Goal: Task Accomplishment & Management: Manage account settings

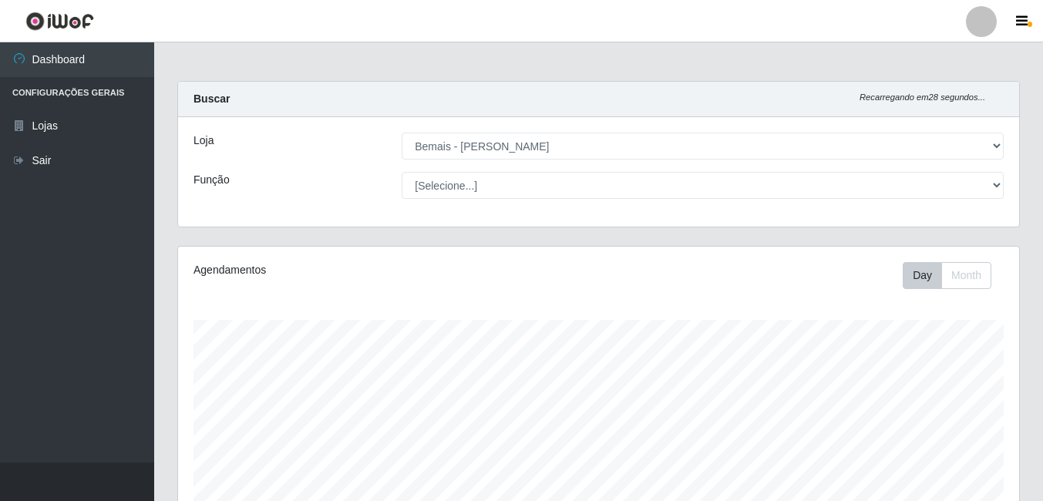
select select "230"
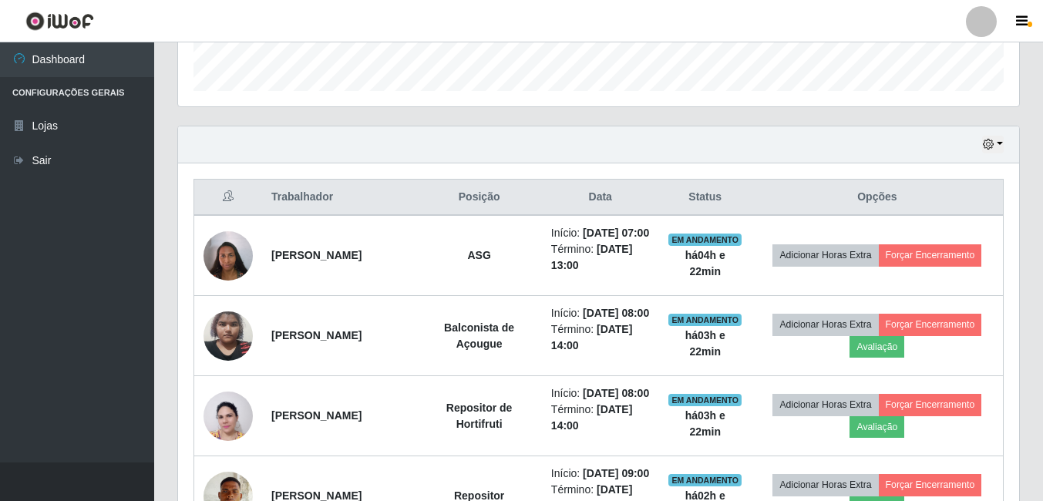
scroll to position [320, 841]
click at [993, 134] on div "Hoje 1 dia 3 dias 1 Semana Não encerrados" at bounding box center [598, 144] width 841 height 37
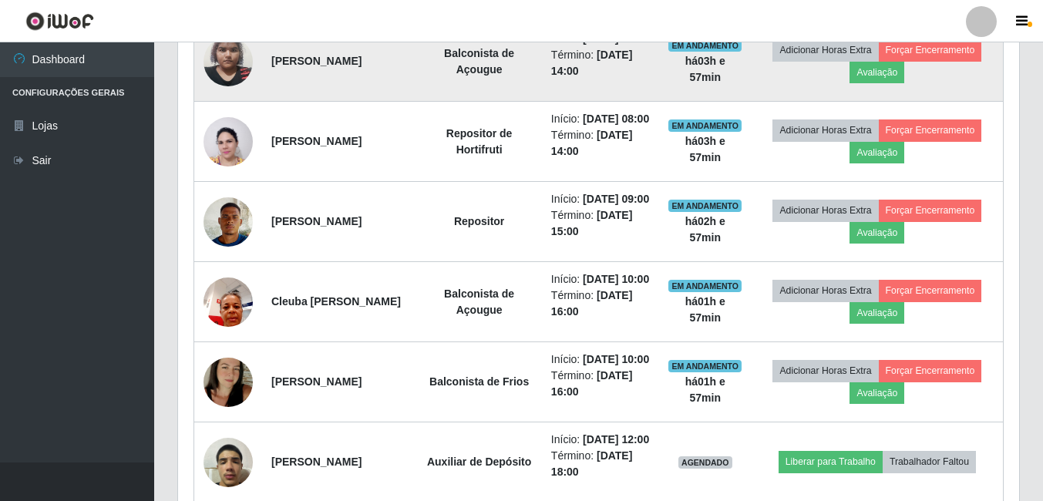
scroll to position [771, 0]
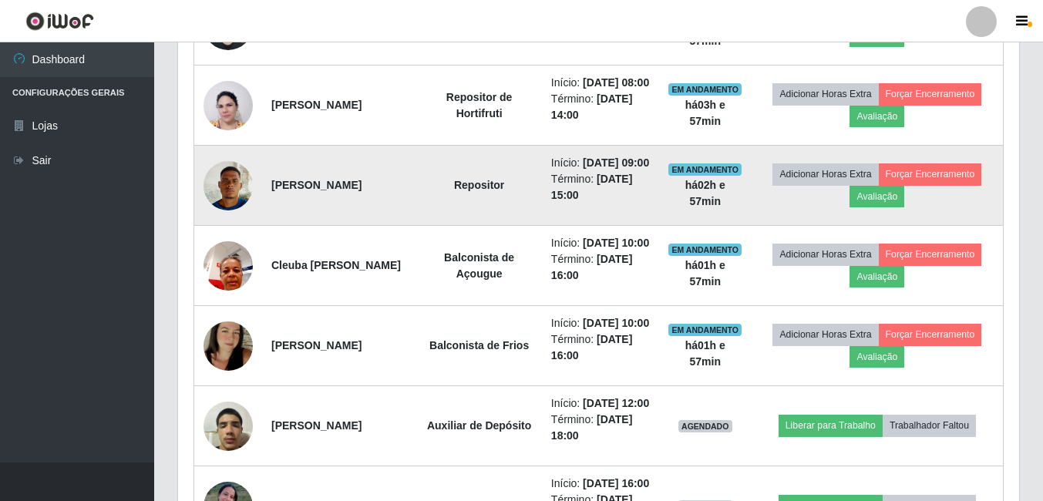
click at [224, 218] on img at bounding box center [228, 186] width 49 height 66
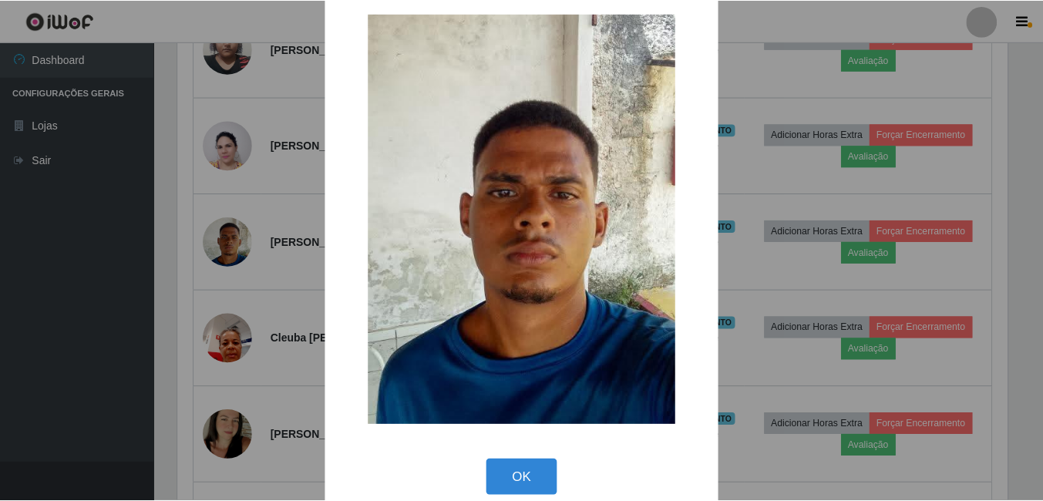
scroll to position [45, 0]
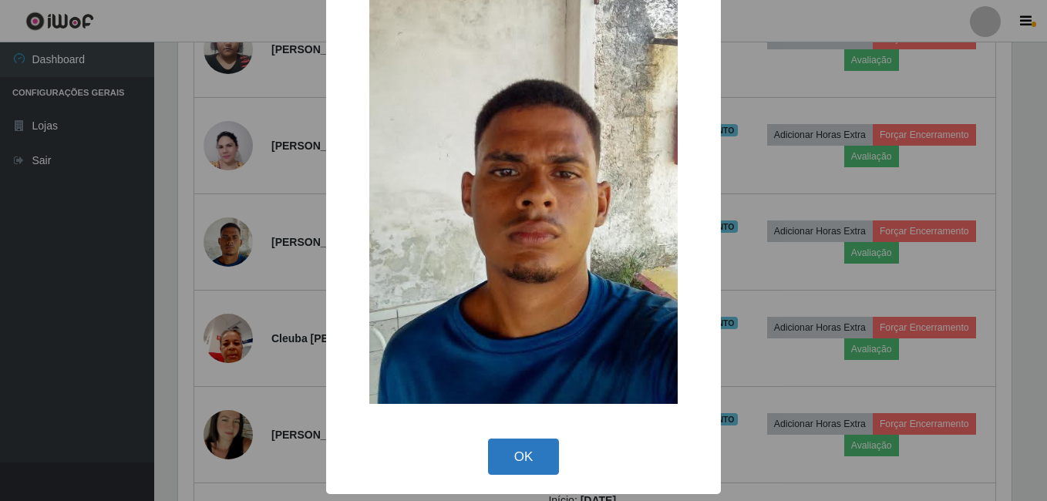
click at [505, 440] on button "OK" at bounding box center [524, 457] width 72 height 36
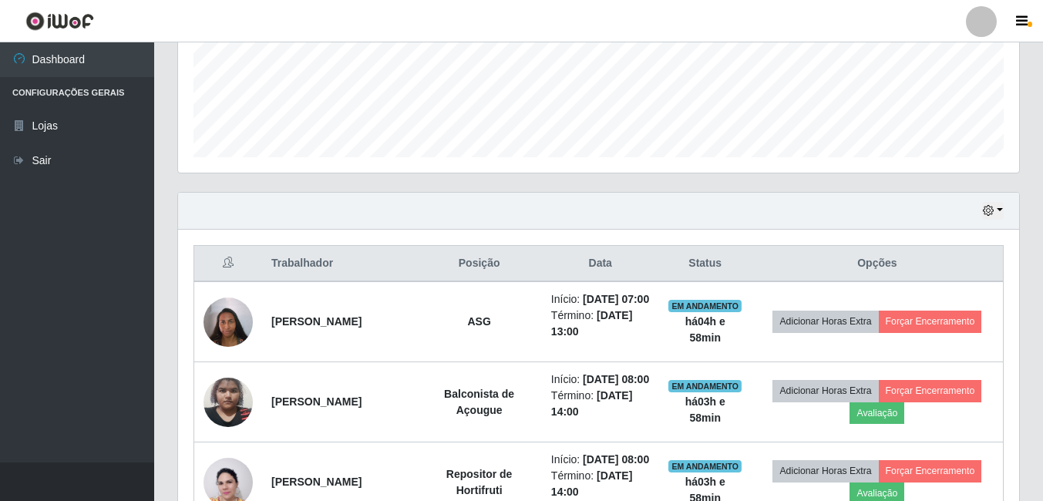
scroll to position [383, 0]
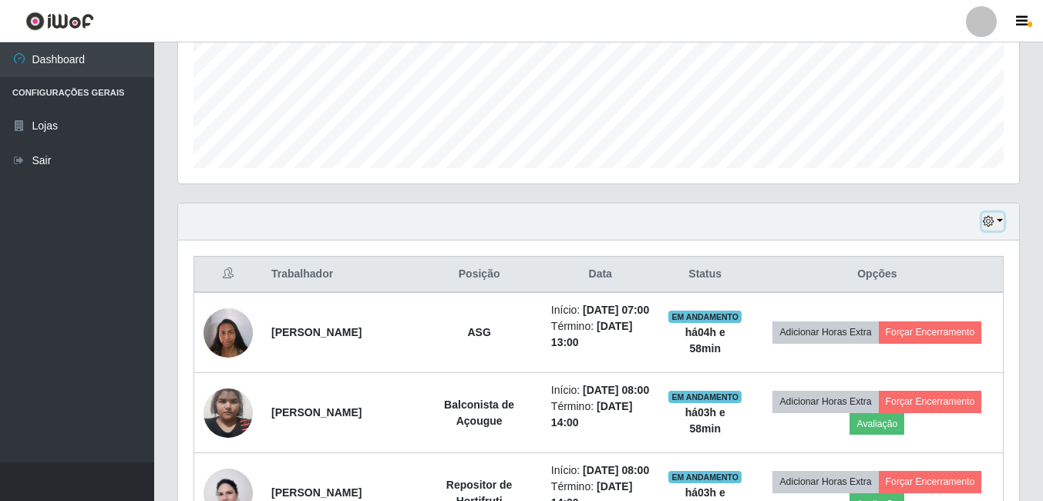
click at [992, 220] on icon "button" at bounding box center [988, 221] width 11 height 11
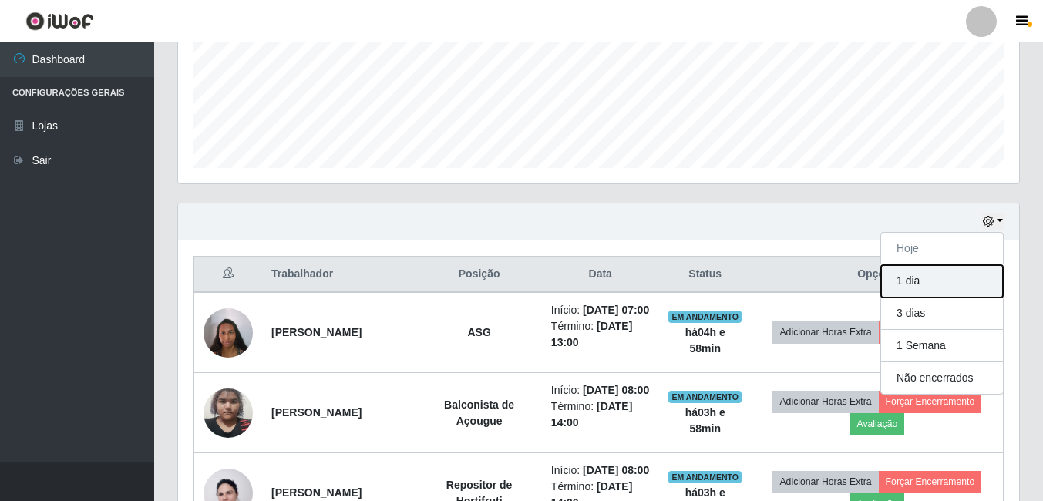
click at [917, 276] on button "1 dia" at bounding box center [942, 281] width 122 height 32
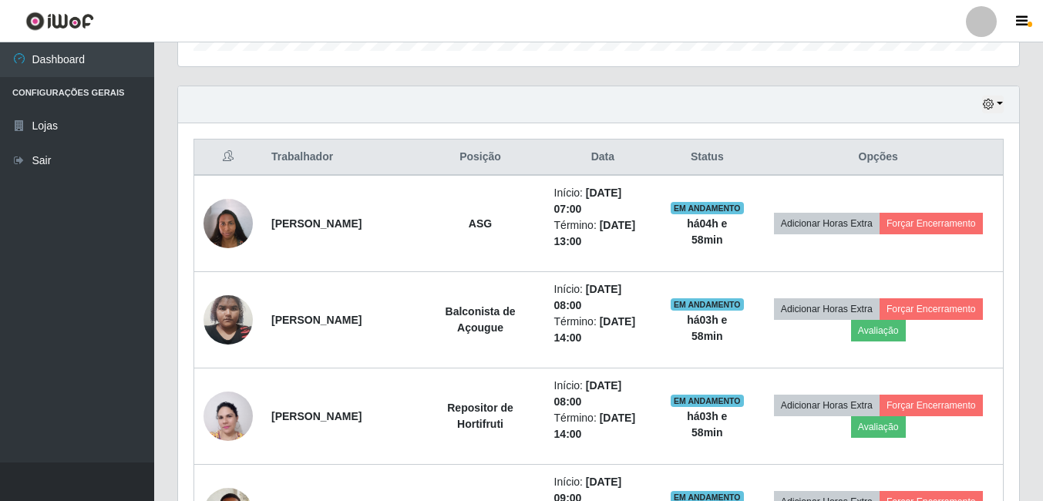
scroll to position [480, 0]
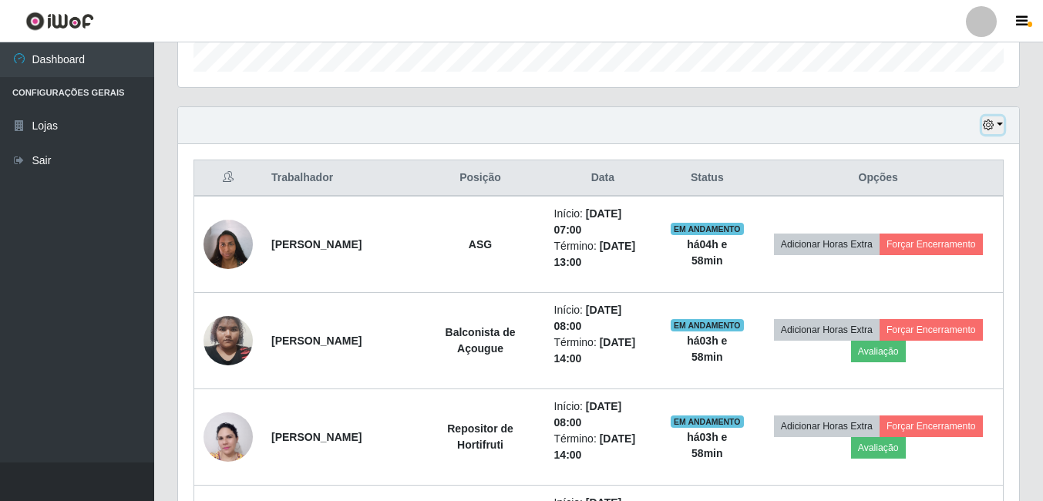
click at [999, 120] on button "button" at bounding box center [993, 125] width 22 height 18
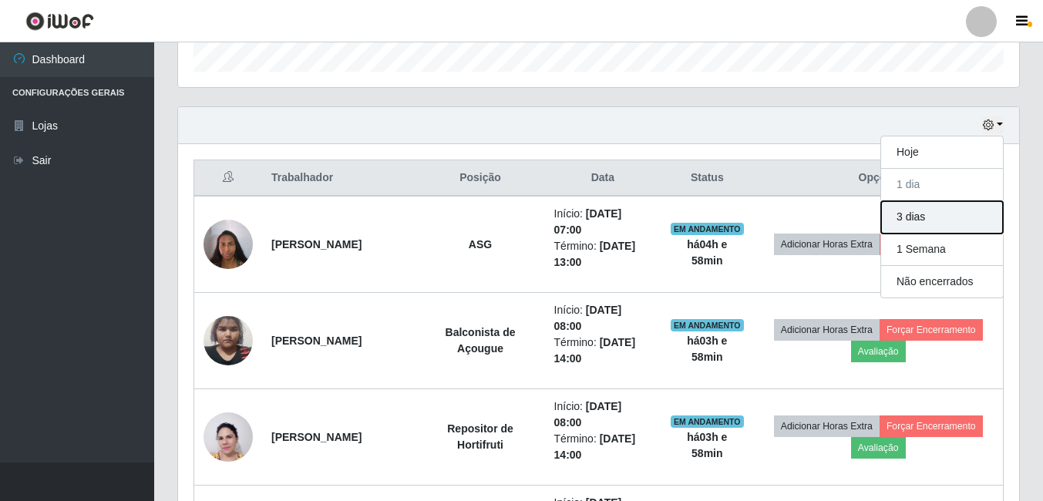
click at [943, 218] on button "3 dias" at bounding box center [942, 217] width 122 height 32
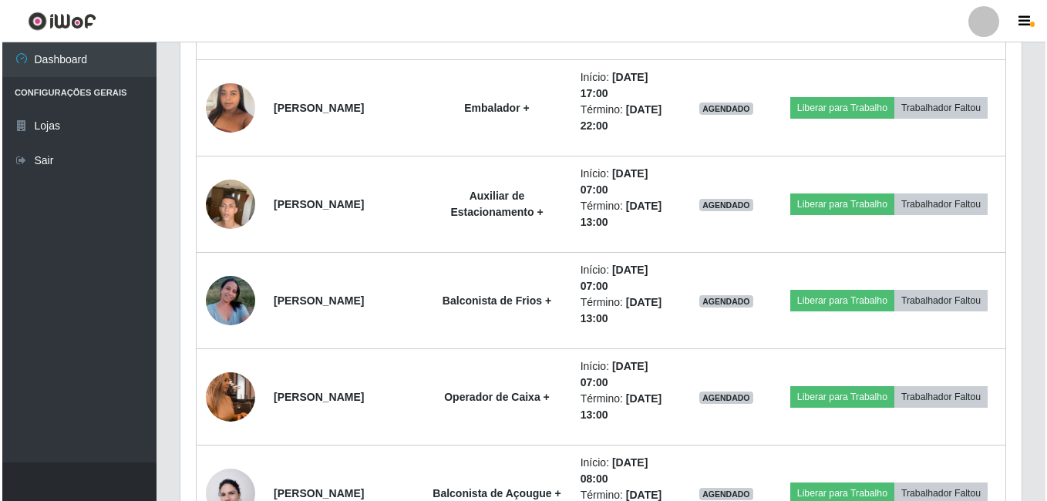
scroll to position [2870, 0]
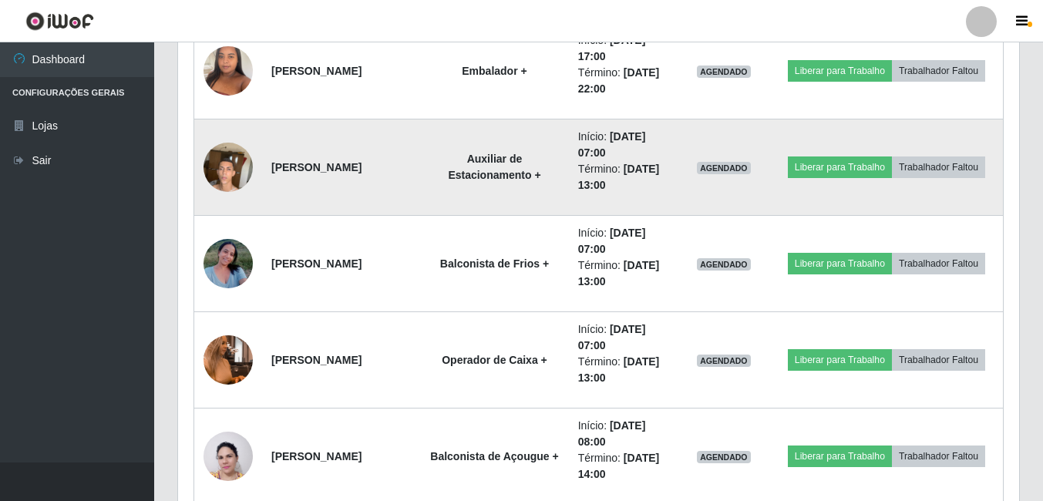
click at [232, 163] on img at bounding box center [228, 167] width 49 height 66
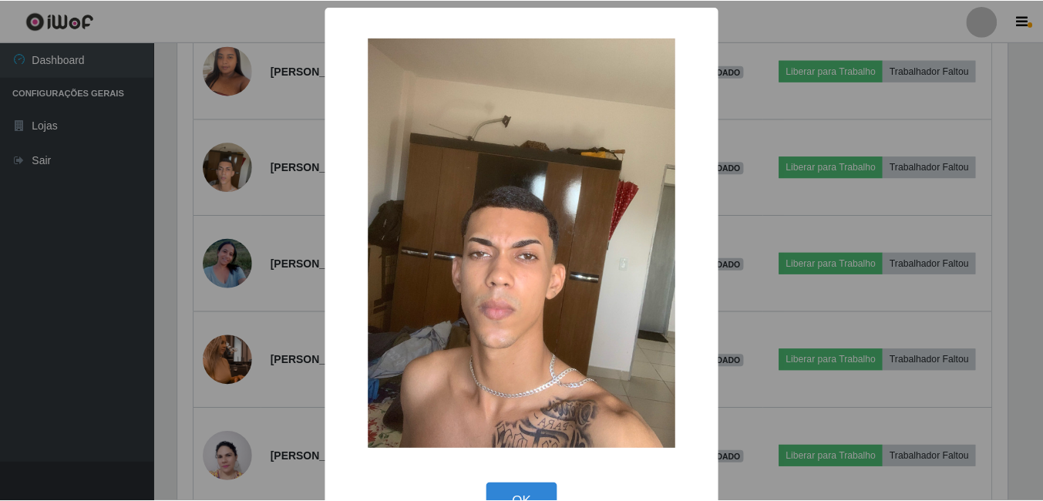
scroll to position [45, 0]
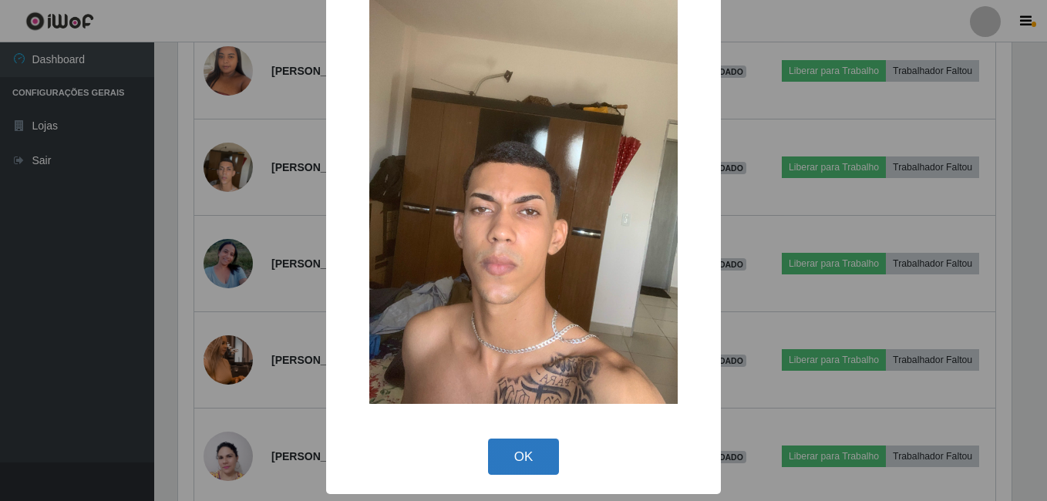
click at [526, 456] on button "OK" at bounding box center [524, 457] width 72 height 36
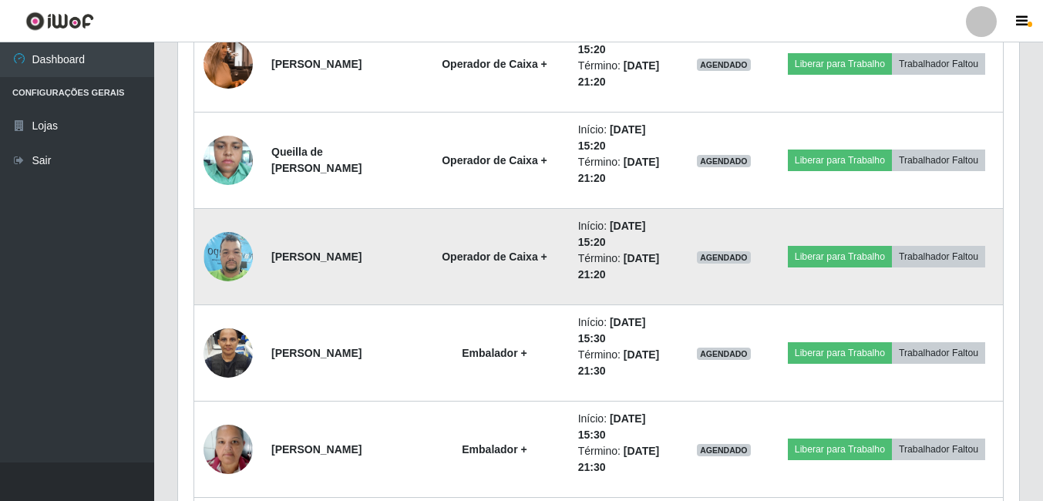
scroll to position [5029, 0]
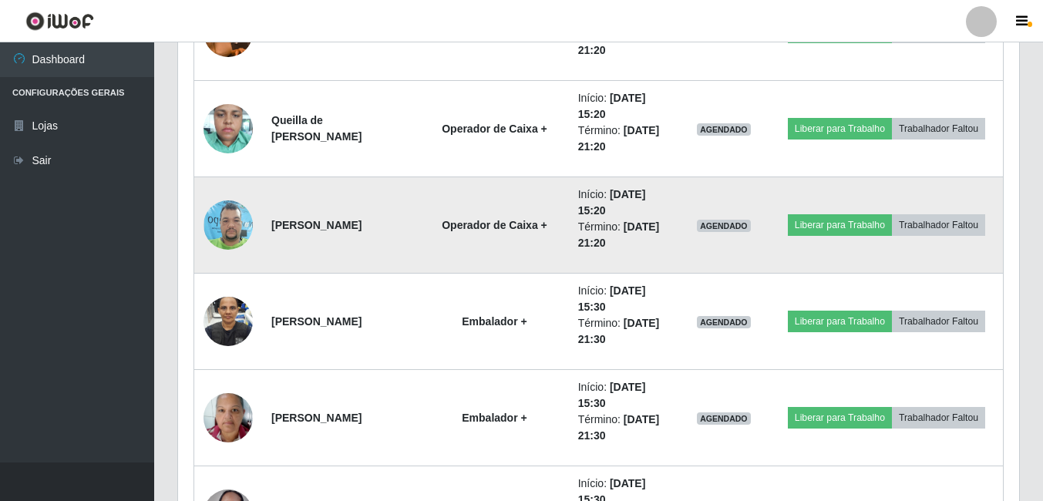
click at [232, 225] on img at bounding box center [228, 225] width 49 height 66
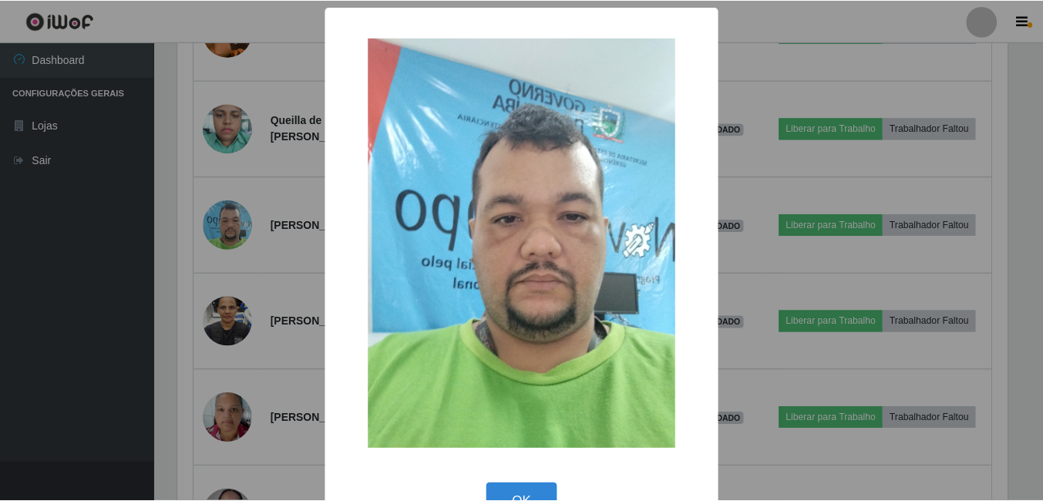
scroll to position [45, 0]
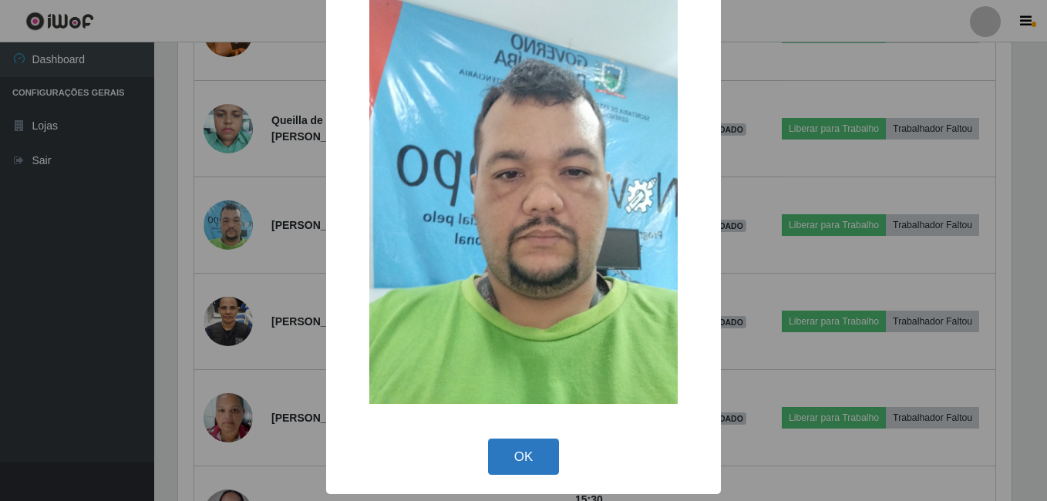
click at [518, 446] on button "OK" at bounding box center [524, 457] width 72 height 36
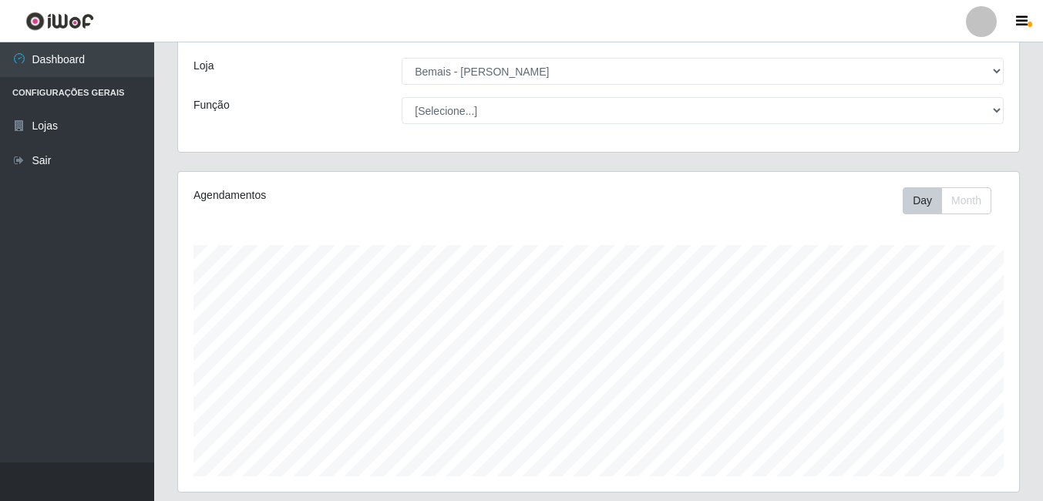
scroll to position [383, 0]
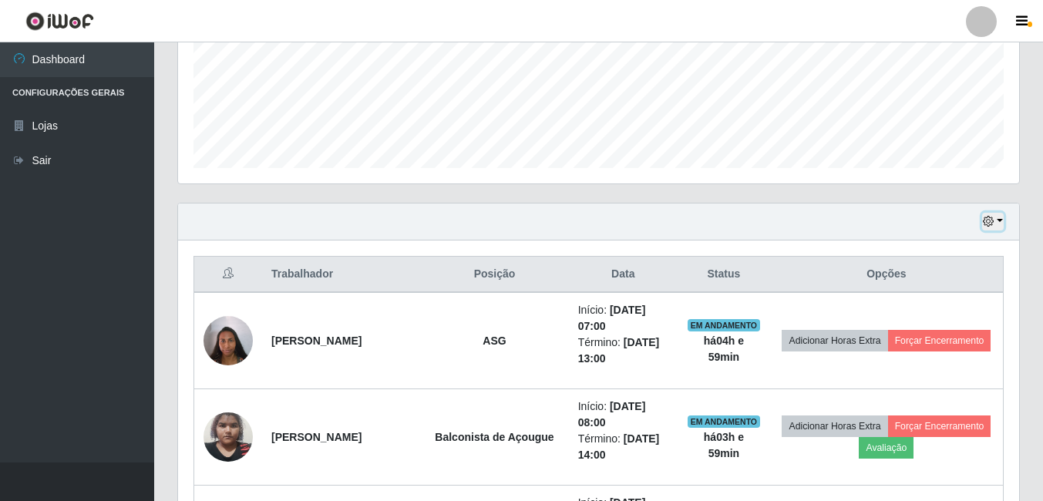
click at [983, 224] on icon "button" at bounding box center [988, 221] width 11 height 11
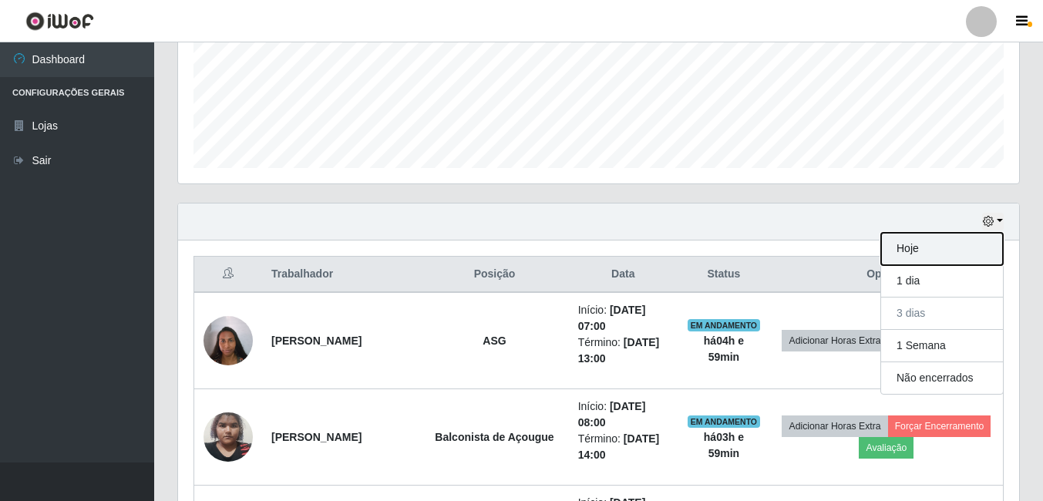
click at [903, 252] on button "Hoje" at bounding box center [942, 249] width 122 height 32
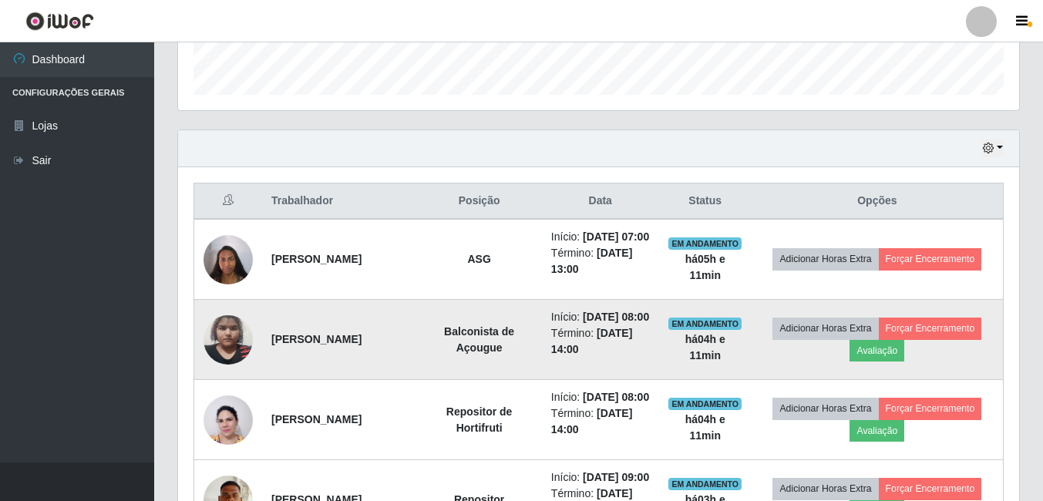
scroll to position [463, 0]
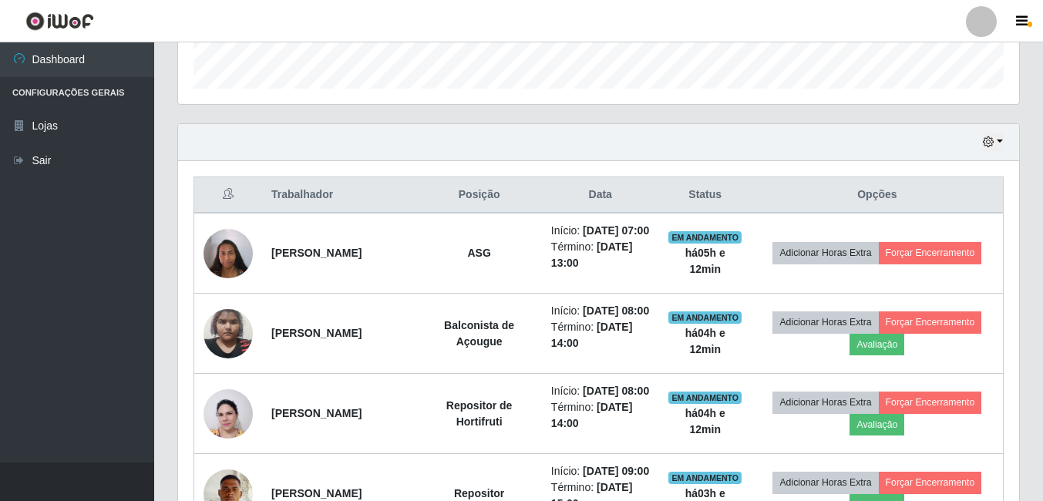
click at [689, 130] on div "Hoje 1 dia 3 dias 1 Semana Não encerrados" at bounding box center [598, 142] width 841 height 37
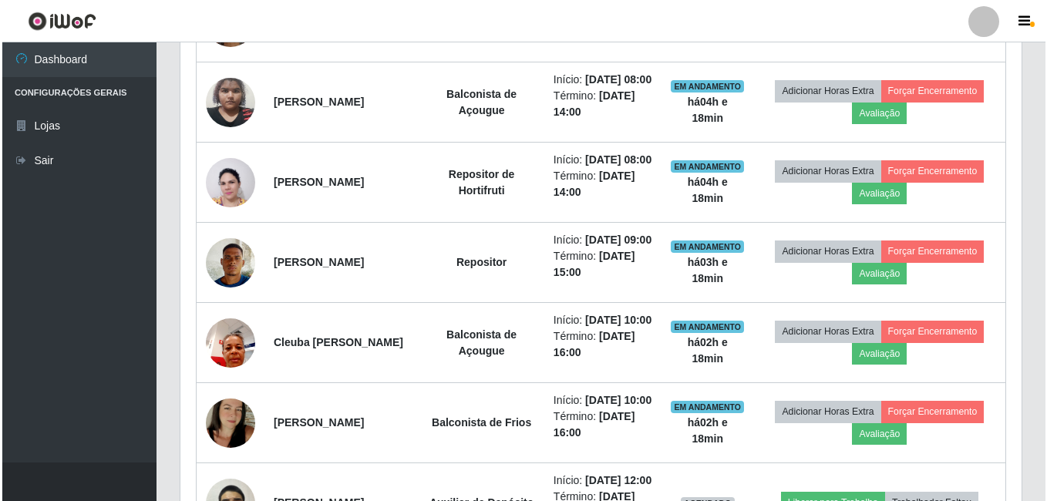
scroll to position [1002, 0]
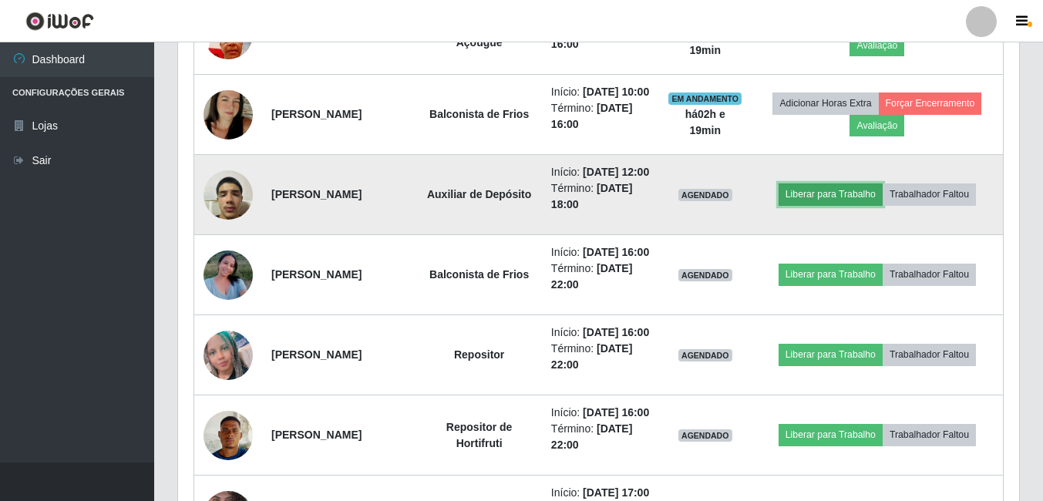
click at [817, 205] on button "Liberar para Trabalho" at bounding box center [831, 195] width 104 height 22
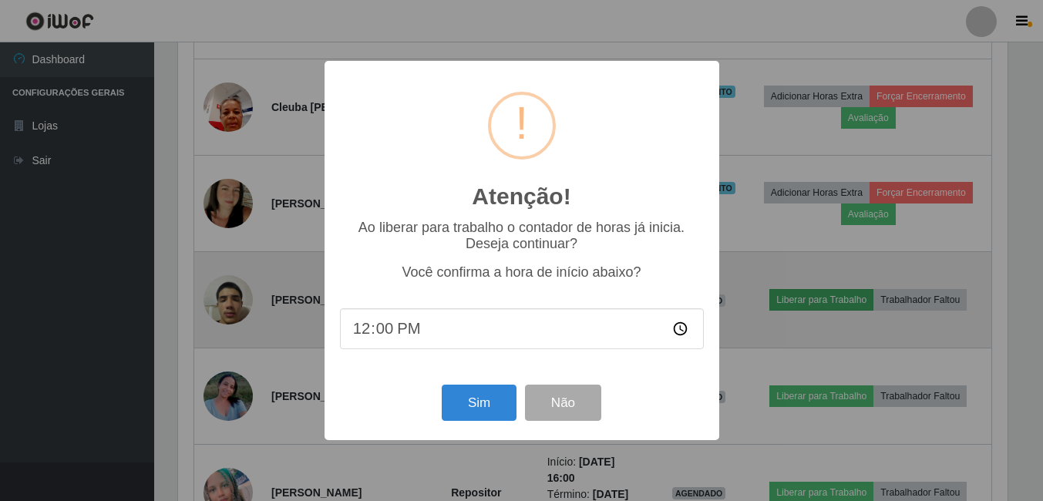
scroll to position [320, 834]
type input "12:15"
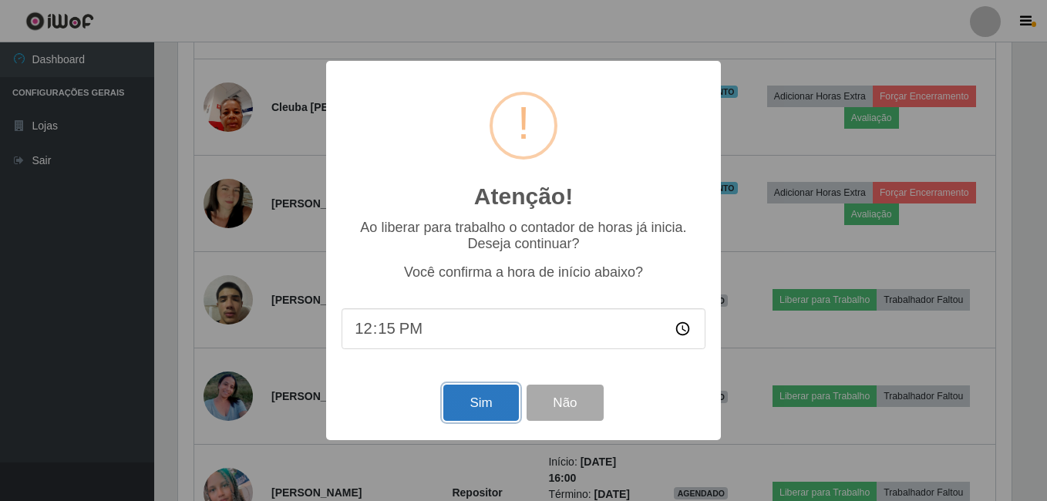
click at [499, 402] on button "Sim" at bounding box center [480, 403] width 75 height 36
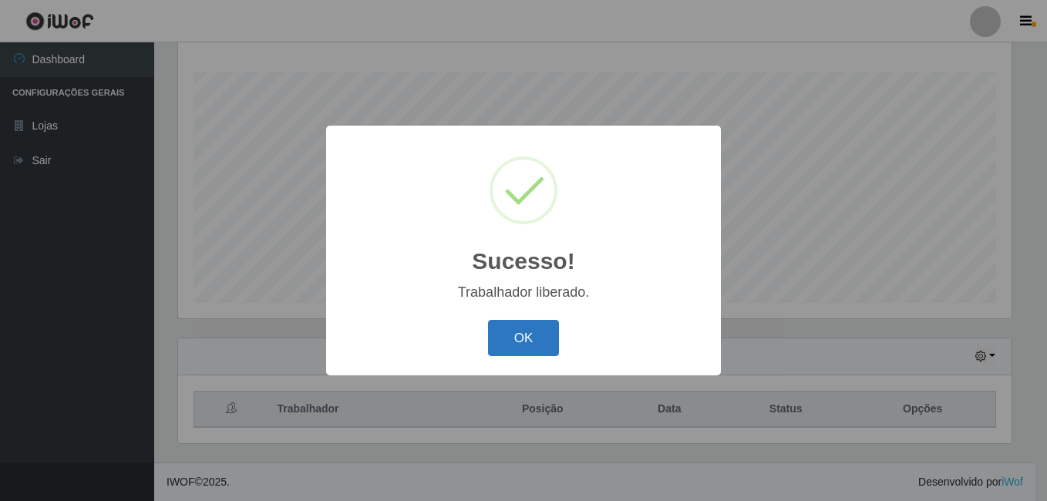
click at [510, 337] on button "OK" at bounding box center [524, 338] width 72 height 36
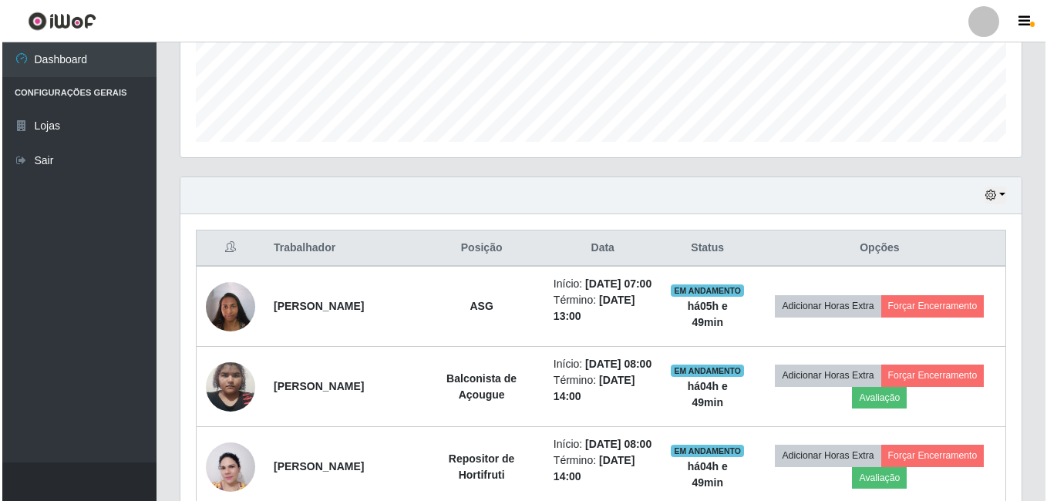
scroll to position [403, 0]
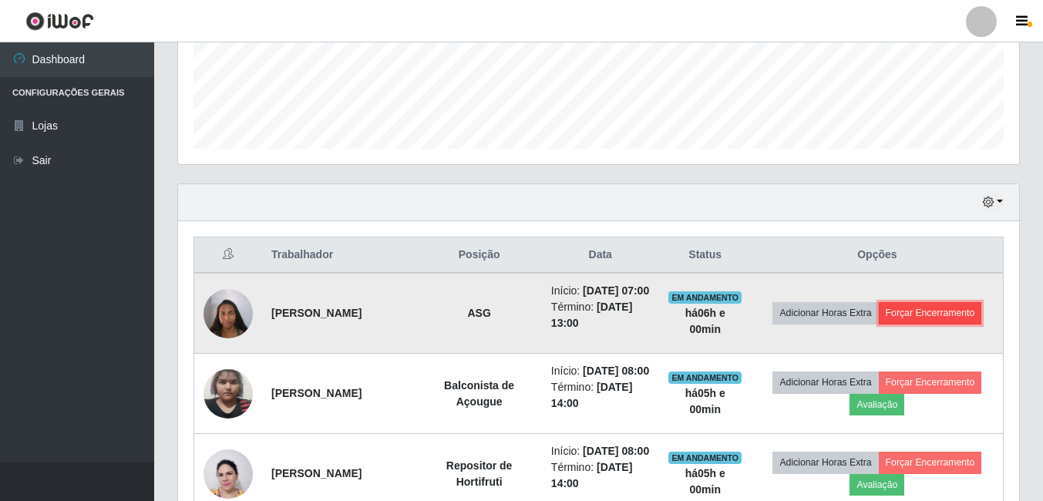
click at [957, 322] on button "Forçar Encerramento" at bounding box center [930, 313] width 103 height 22
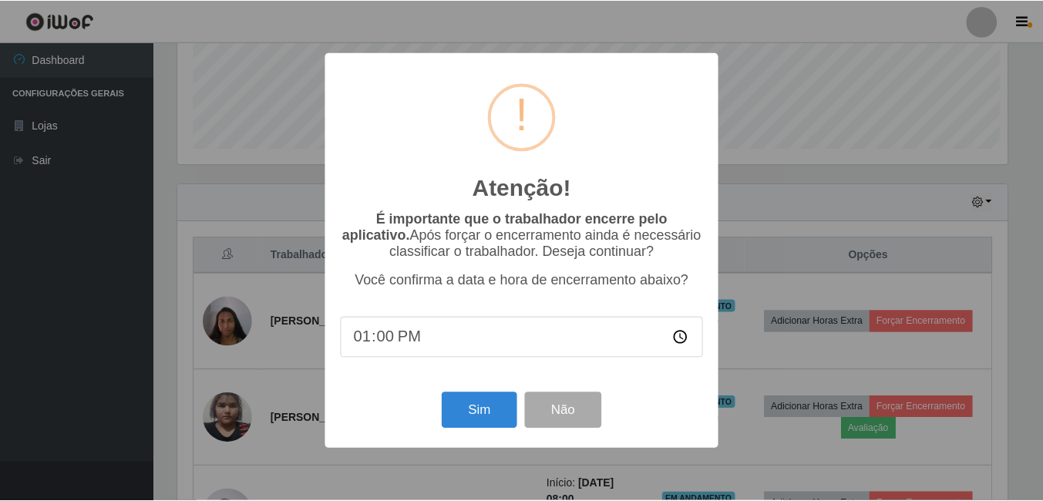
scroll to position [320, 834]
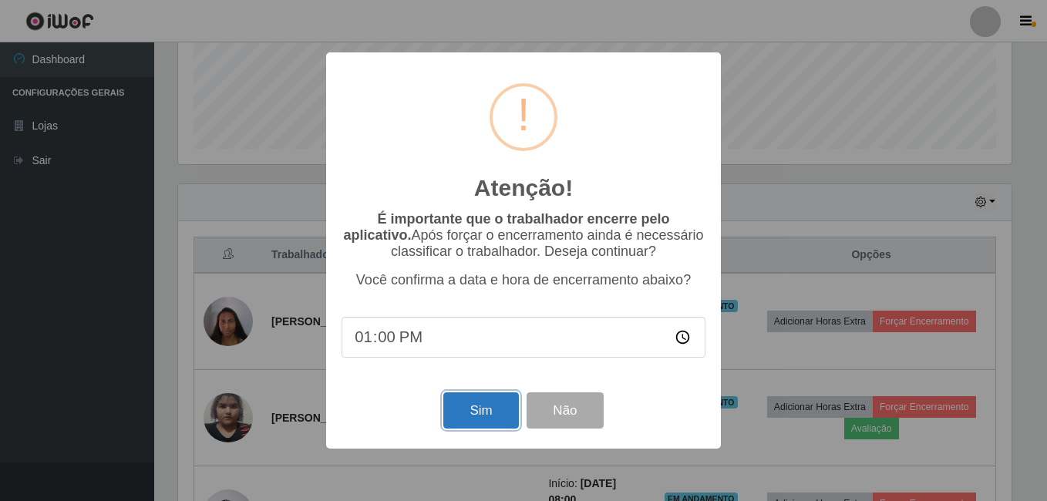
click at [497, 413] on button "Sim" at bounding box center [480, 411] width 75 height 36
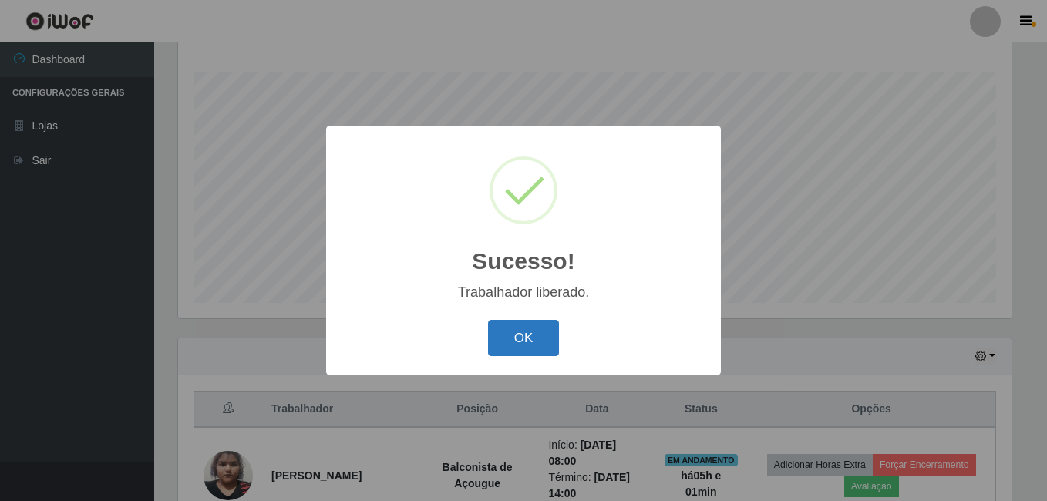
click at [507, 339] on button "OK" at bounding box center [524, 338] width 72 height 36
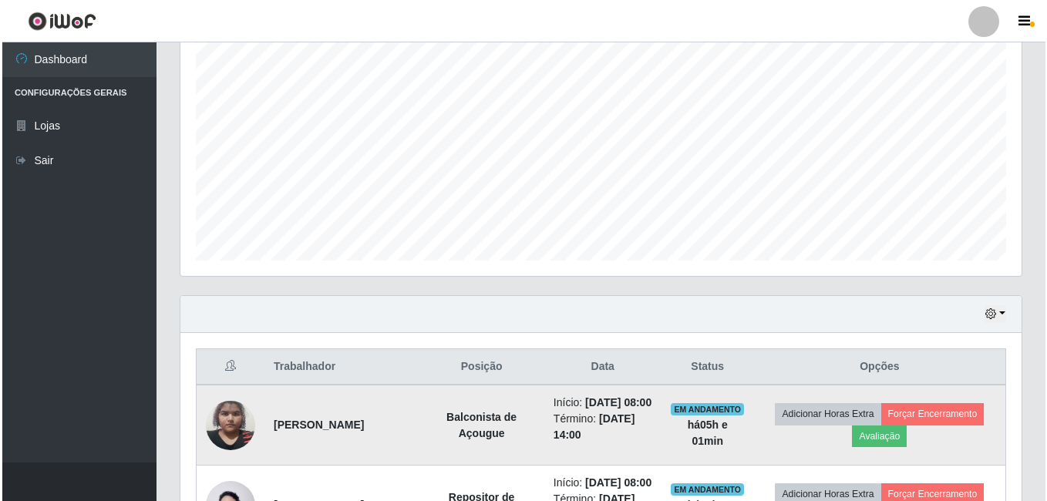
scroll to position [480, 0]
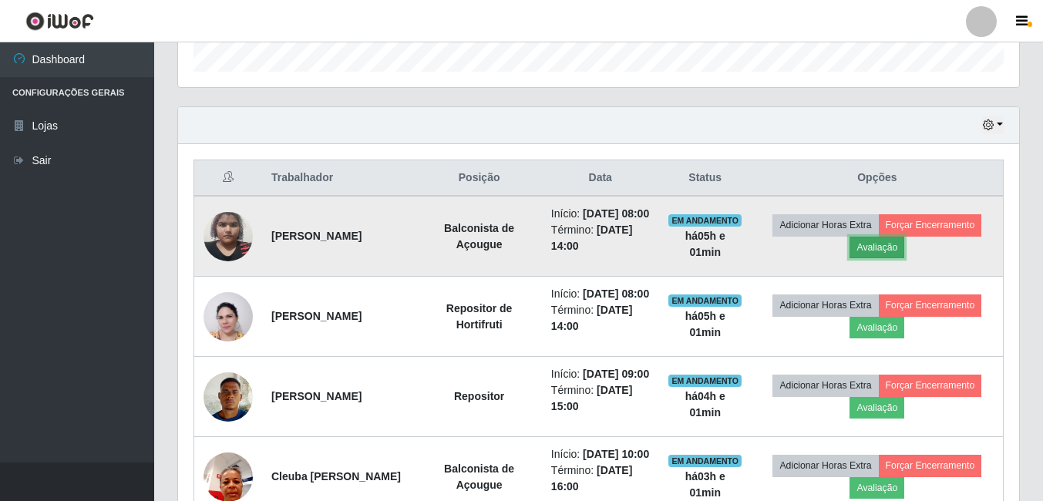
click at [905, 256] on button "Avaliação" at bounding box center [877, 248] width 55 height 22
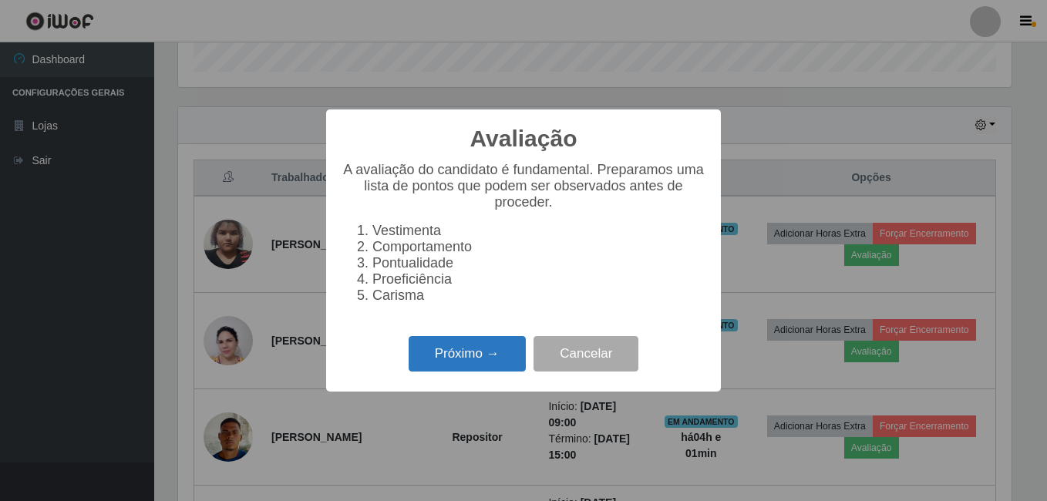
click at [486, 345] on button "Próximo →" at bounding box center [467, 354] width 117 height 36
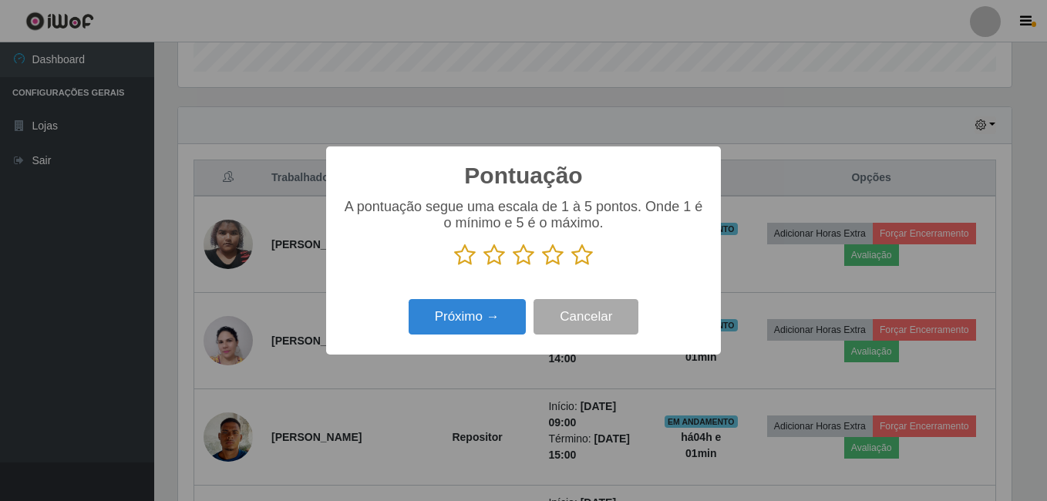
scroll to position [770827, 770314]
drag, startPoint x: 593, startPoint y: 248, endPoint x: 584, endPoint y: 256, distance: 12.0
click at [593, 249] on p at bounding box center [524, 255] width 364 height 23
click at [584, 256] on icon at bounding box center [582, 255] width 22 height 23
click at [571, 267] on input "radio" at bounding box center [571, 267] width 0 height 0
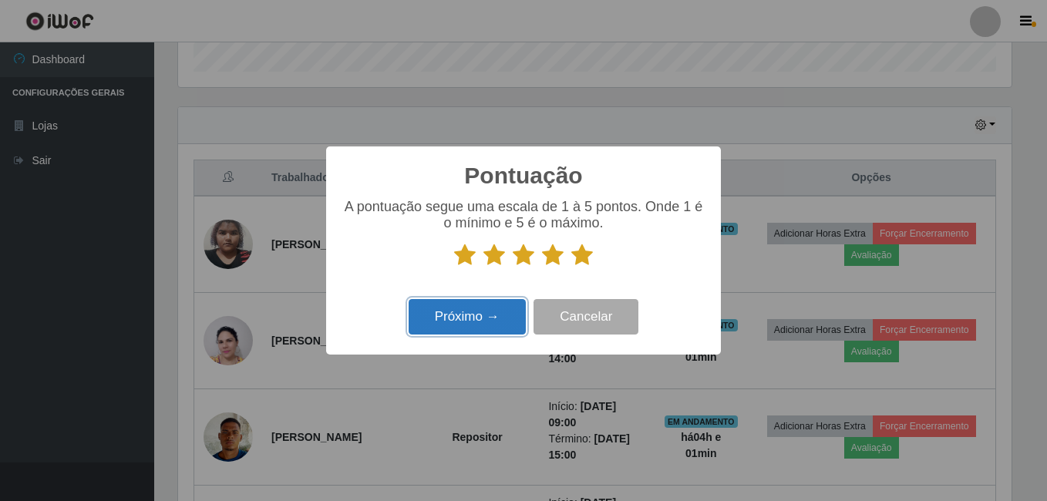
click at [457, 309] on button "Próximo →" at bounding box center [467, 317] width 117 height 36
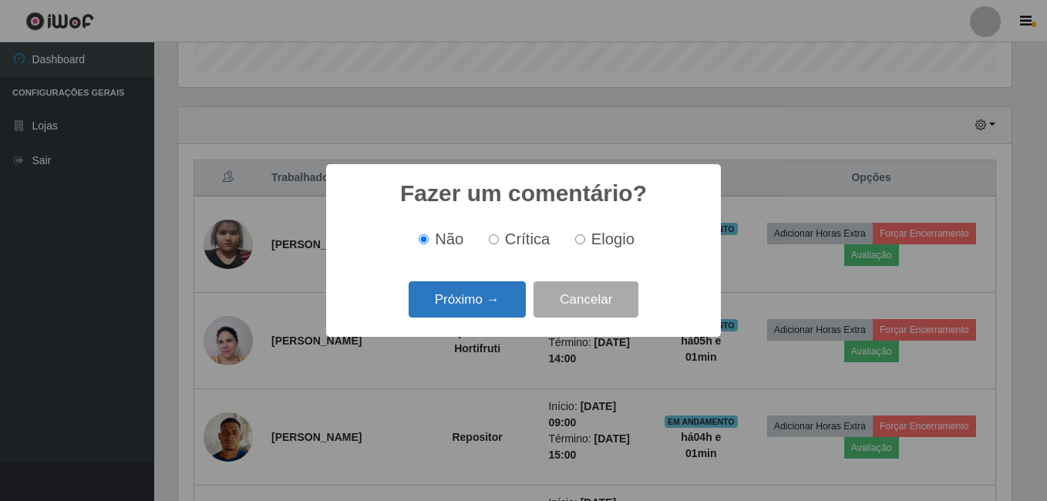
click at [460, 306] on button "Próximo →" at bounding box center [467, 299] width 117 height 36
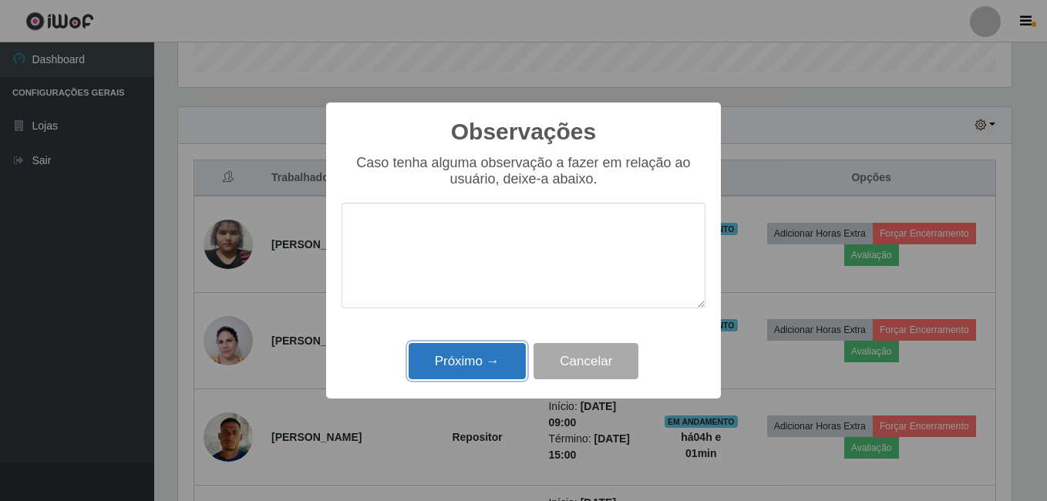
click at [475, 357] on button "Próximo →" at bounding box center [467, 361] width 117 height 36
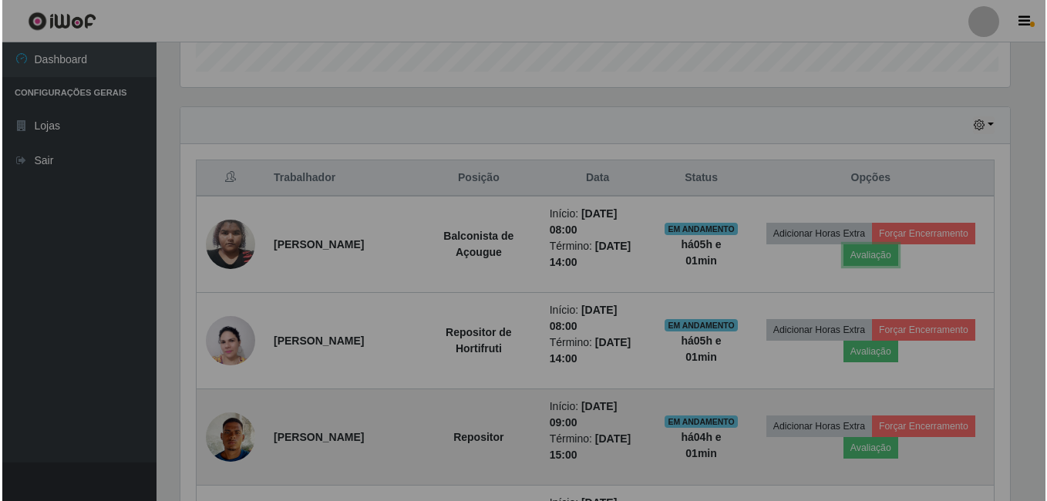
scroll to position [320, 841]
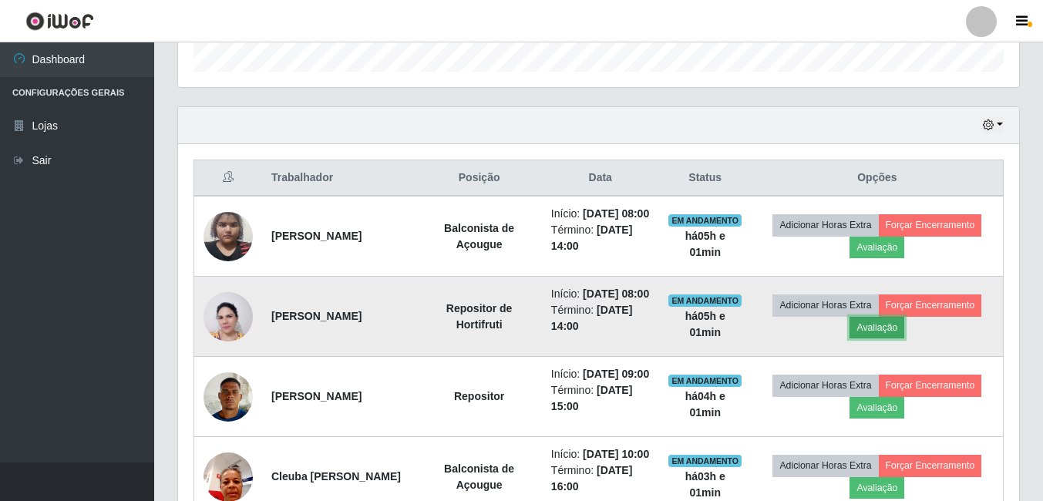
click at [892, 339] on button "Avaliação" at bounding box center [877, 328] width 55 height 22
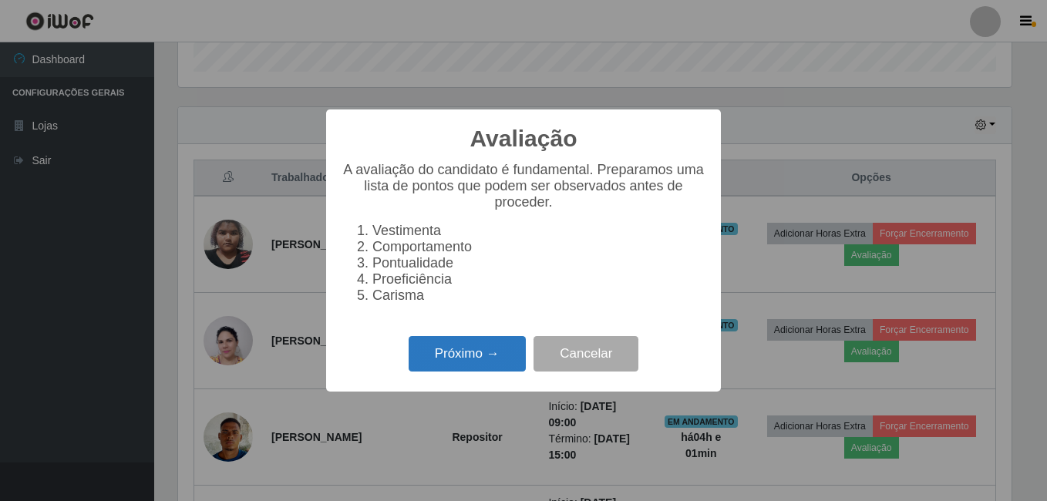
click at [487, 362] on button "Próximo →" at bounding box center [467, 354] width 117 height 36
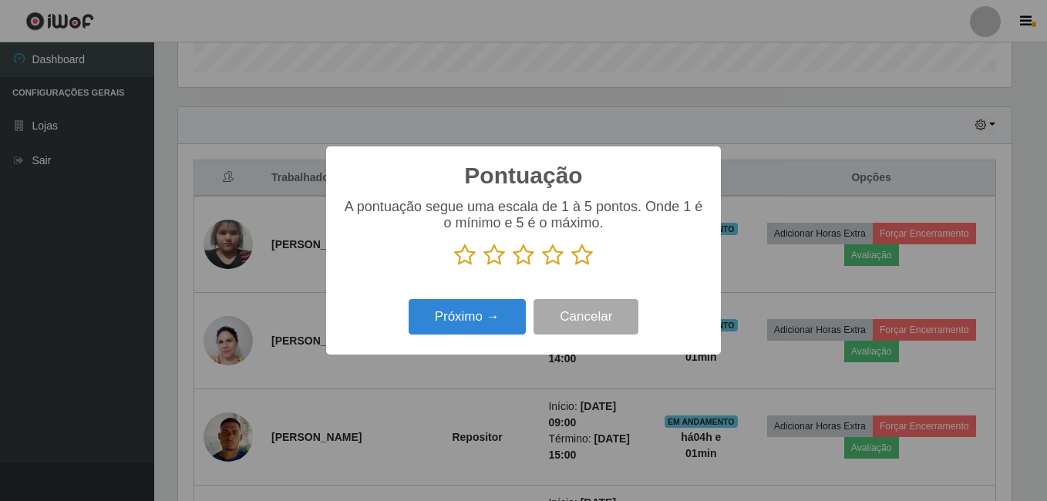
click at [581, 257] on icon at bounding box center [582, 255] width 22 height 23
click at [571, 267] on input "radio" at bounding box center [571, 267] width 0 height 0
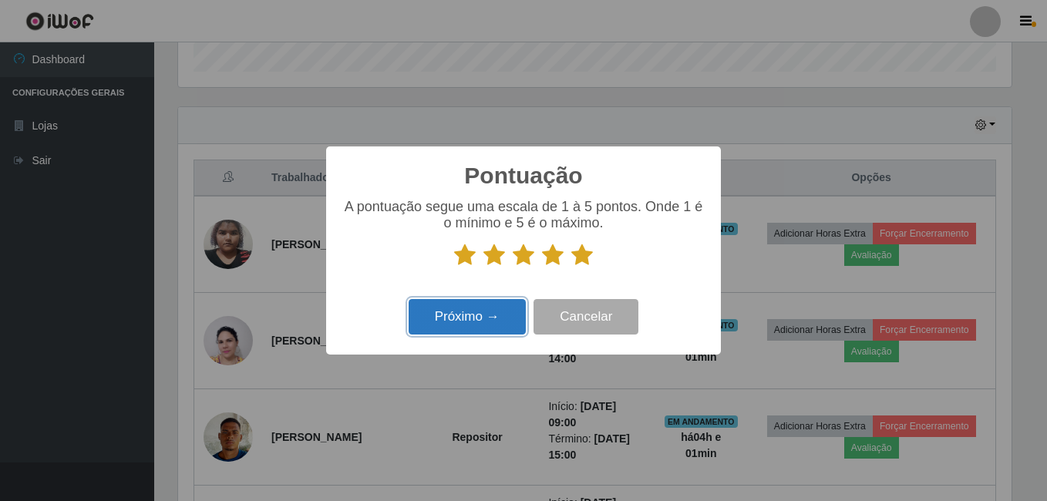
click at [510, 310] on button "Próximo →" at bounding box center [467, 317] width 117 height 36
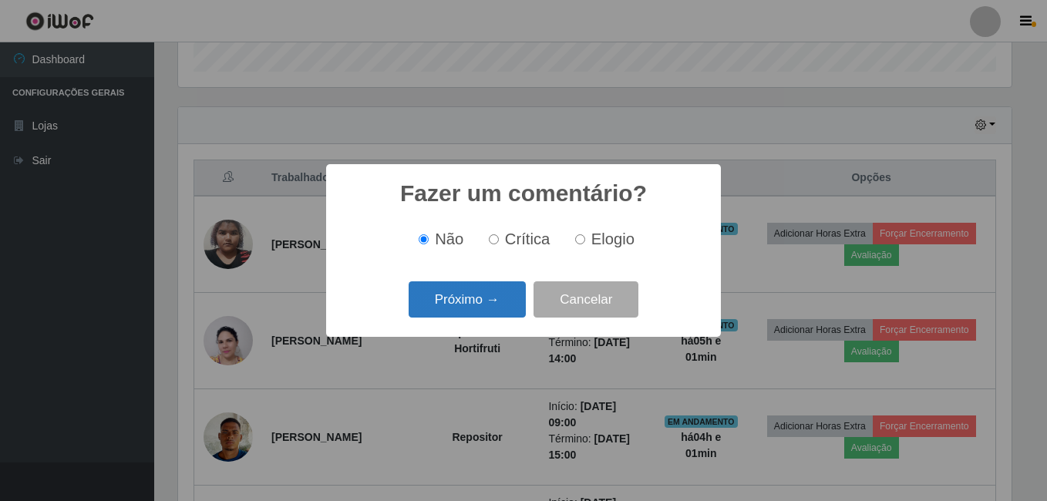
click at [484, 296] on button "Próximo →" at bounding box center [467, 299] width 117 height 36
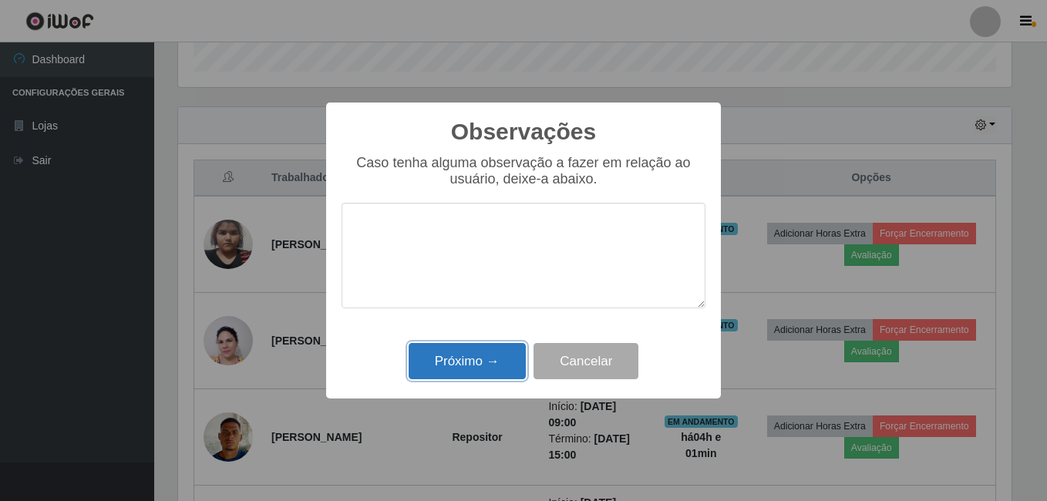
click at [480, 369] on button "Próximo →" at bounding box center [467, 361] width 117 height 36
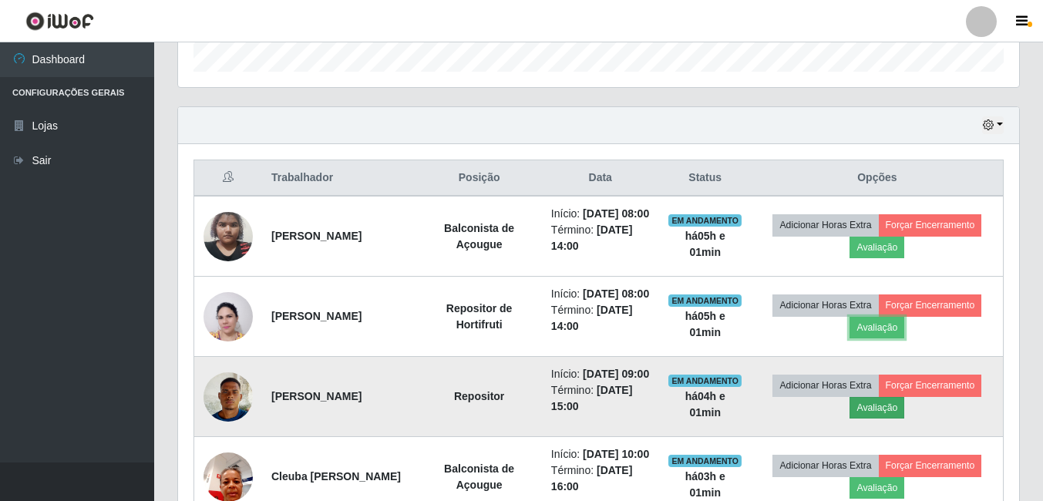
scroll to position [557, 0]
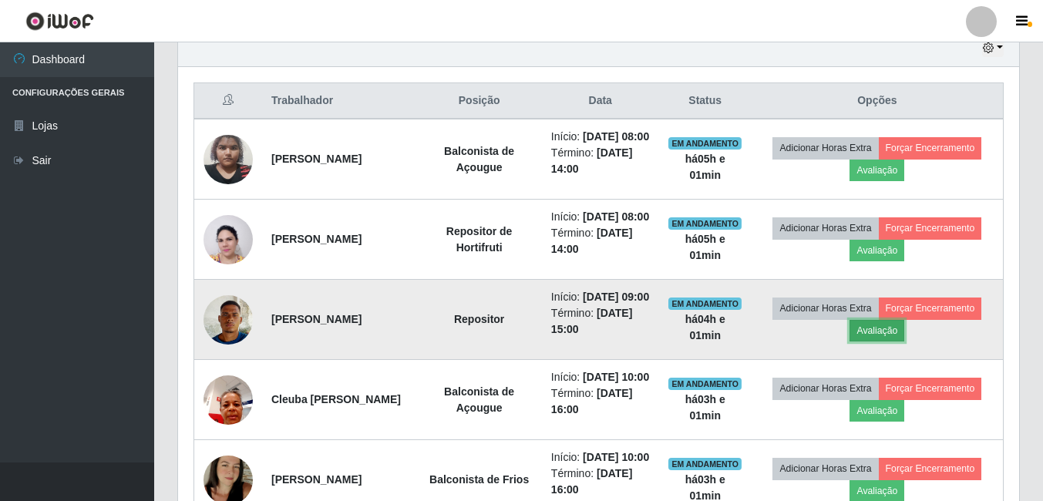
click at [892, 342] on button "Avaliação" at bounding box center [877, 331] width 55 height 22
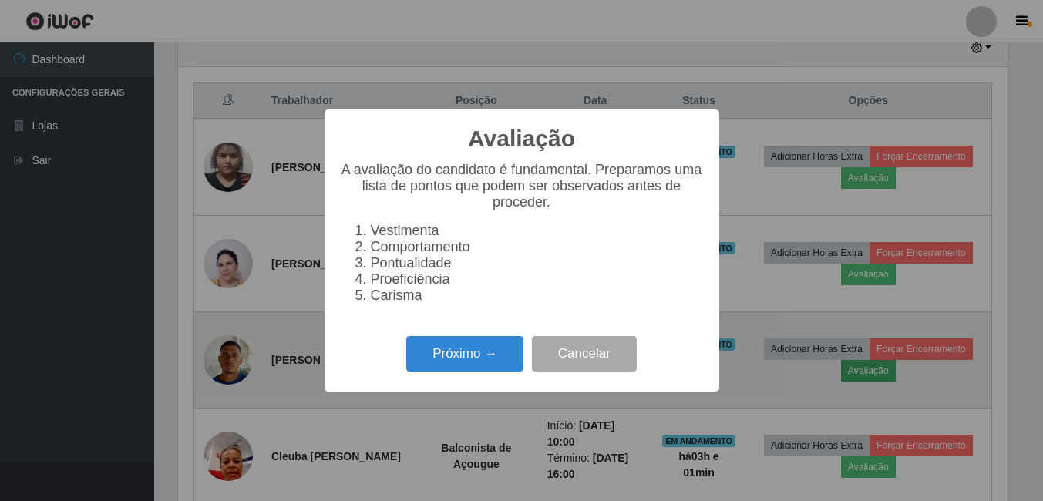
scroll to position [320, 834]
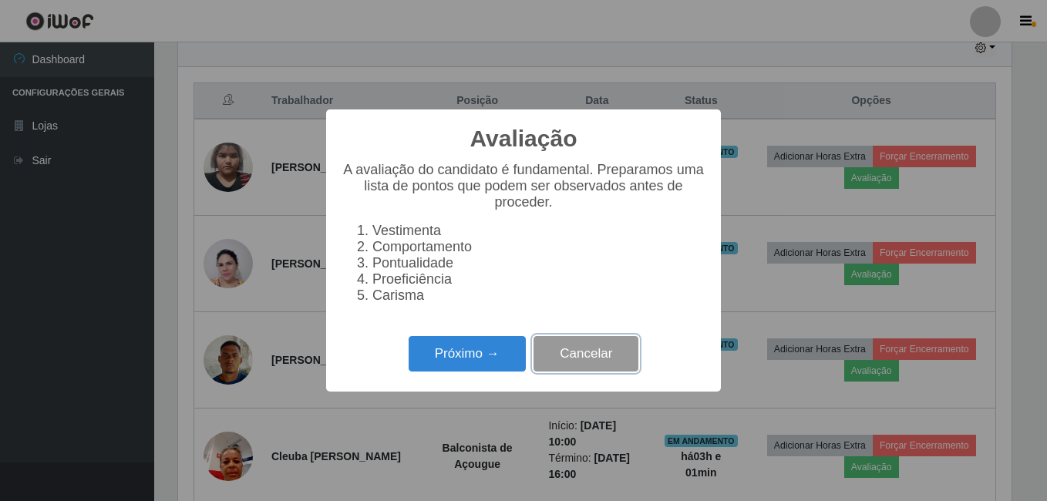
click at [618, 353] on button "Cancelar" at bounding box center [586, 354] width 105 height 36
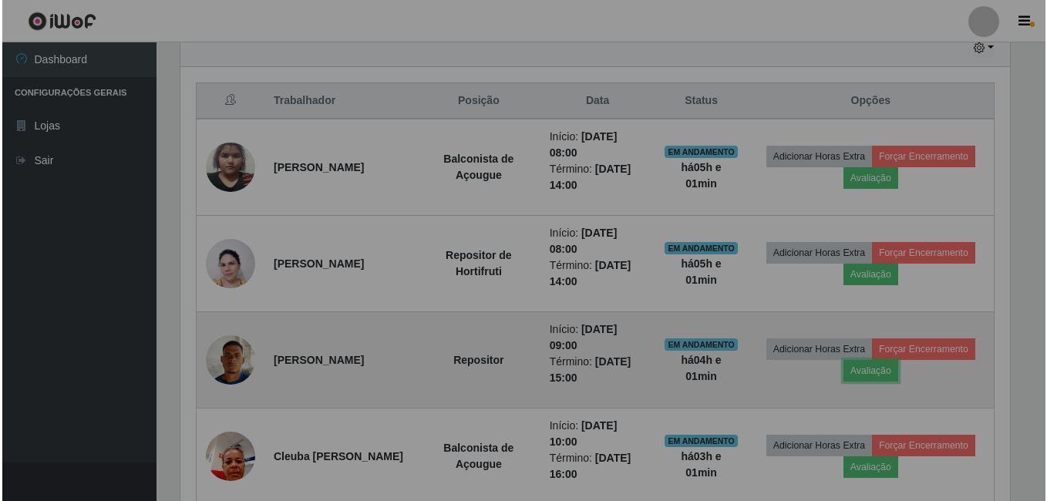
scroll to position [320, 841]
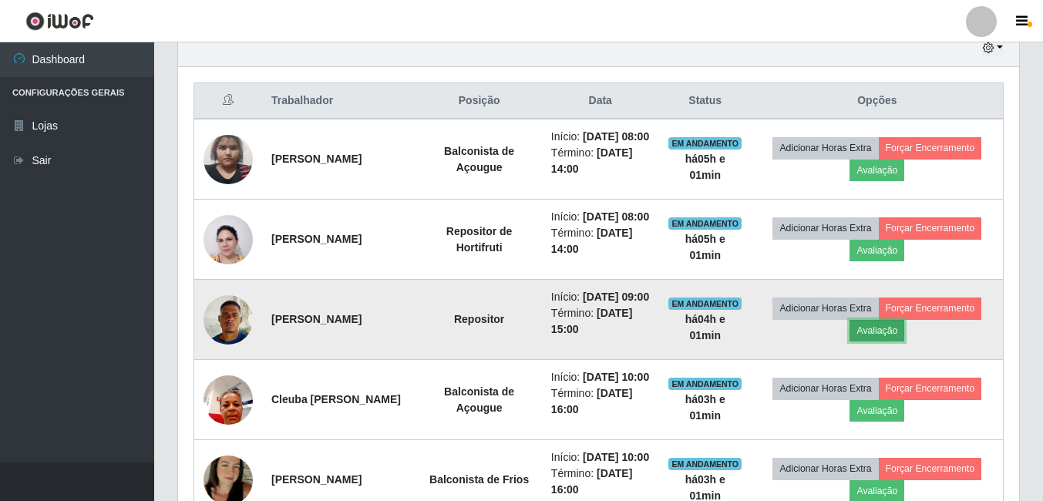
click at [874, 342] on button "Avaliação" at bounding box center [877, 331] width 55 height 22
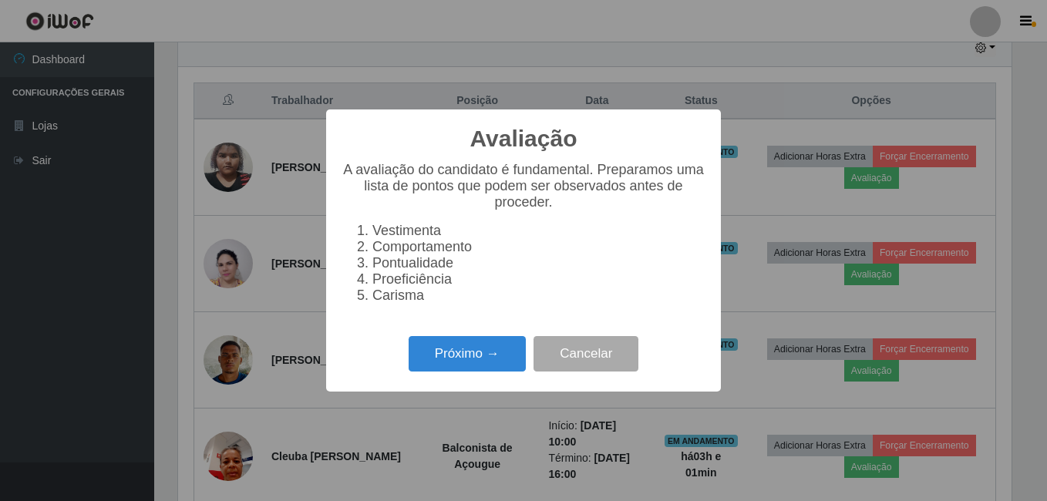
scroll to position [320, 834]
click at [456, 367] on button "Próximo →" at bounding box center [467, 354] width 117 height 36
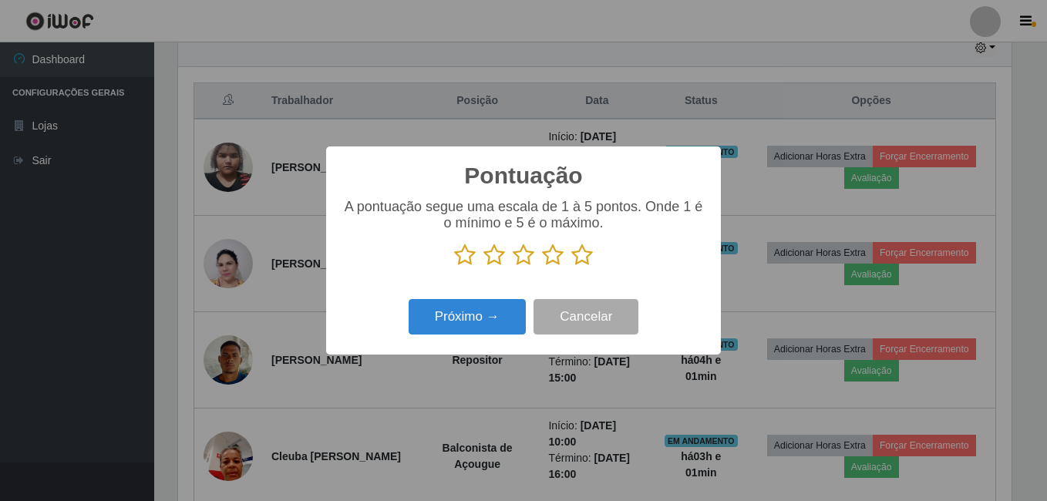
click at [575, 263] on icon at bounding box center [582, 255] width 22 height 23
click at [571, 267] on input "radio" at bounding box center [571, 267] width 0 height 0
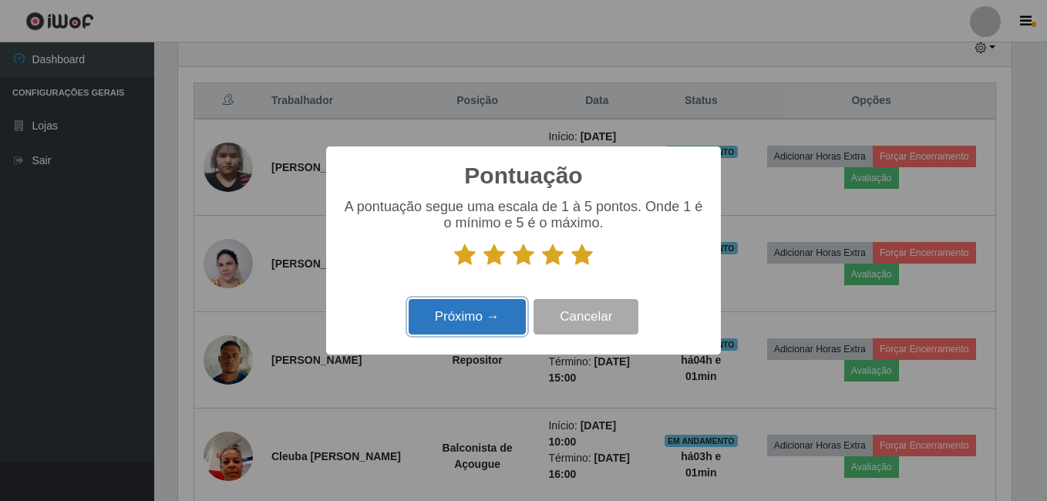
click at [454, 315] on button "Próximo →" at bounding box center [467, 317] width 117 height 36
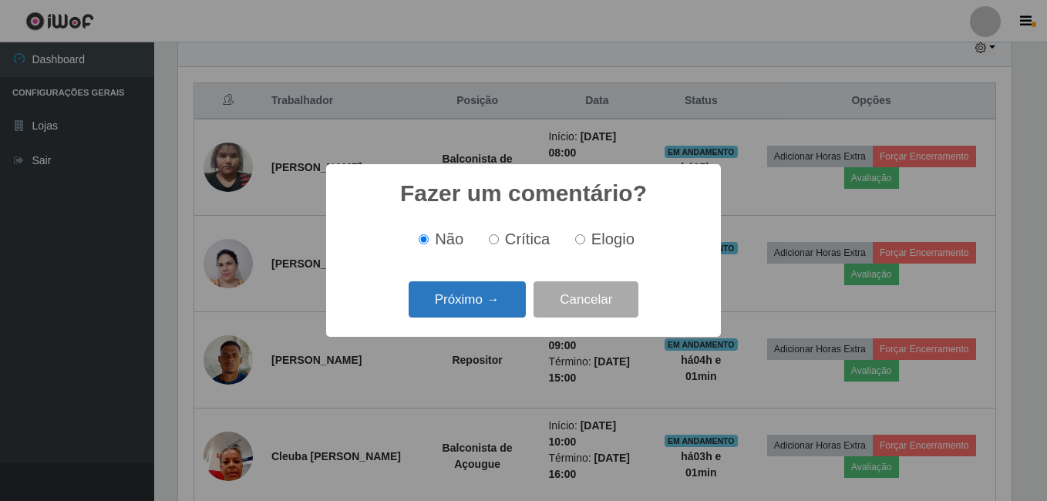
click at [484, 291] on button "Próximo →" at bounding box center [467, 299] width 117 height 36
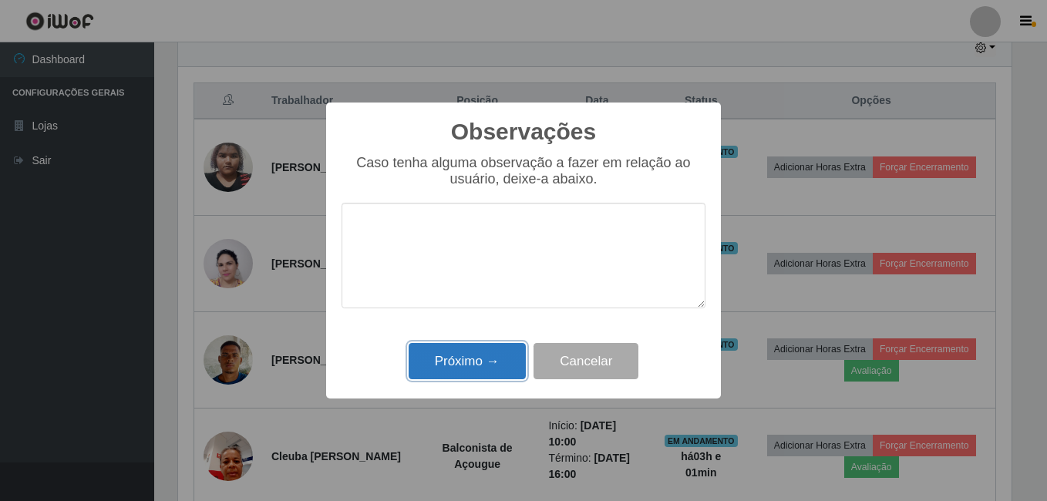
click at [481, 352] on button "Próximo →" at bounding box center [467, 361] width 117 height 36
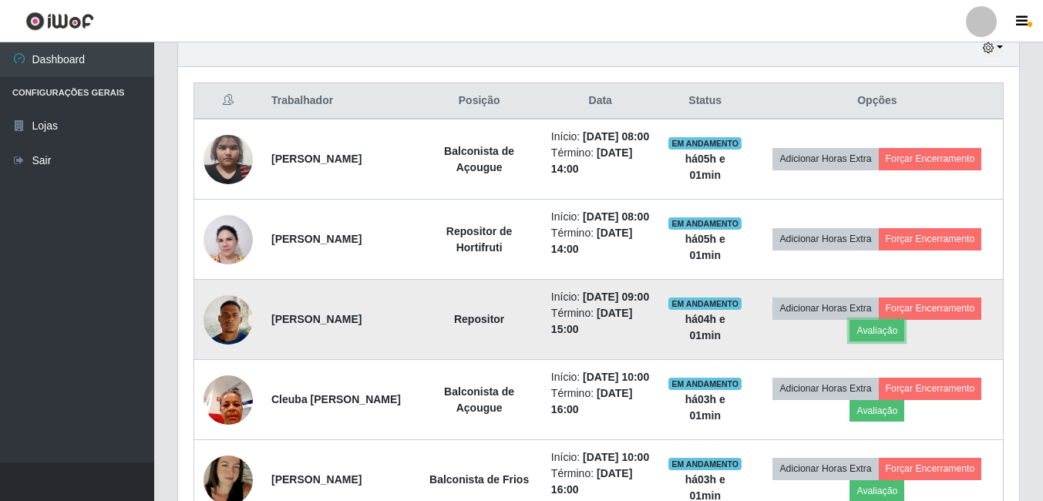
scroll to position [320, 841]
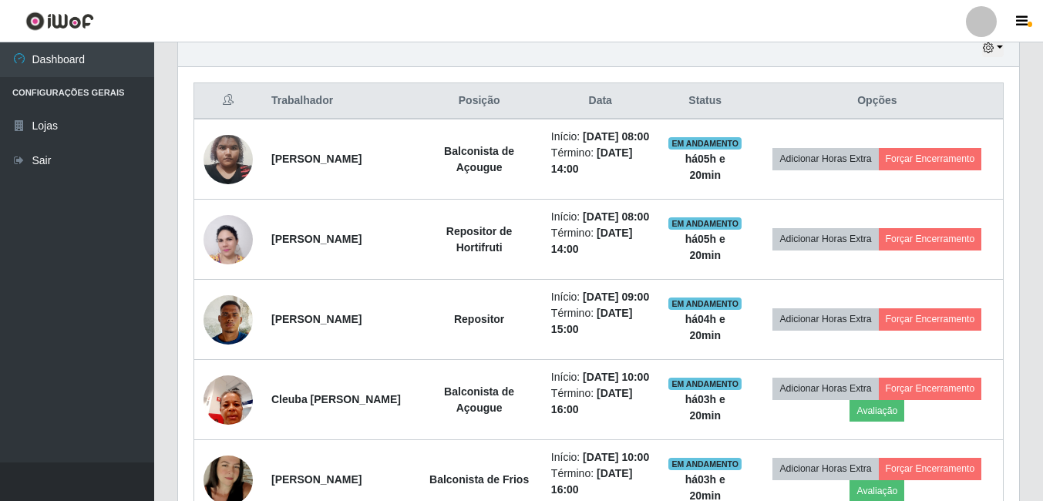
drag, startPoint x: 99, startPoint y: 204, endPoint x: 901, endPoint y: 76, distance: 812.9
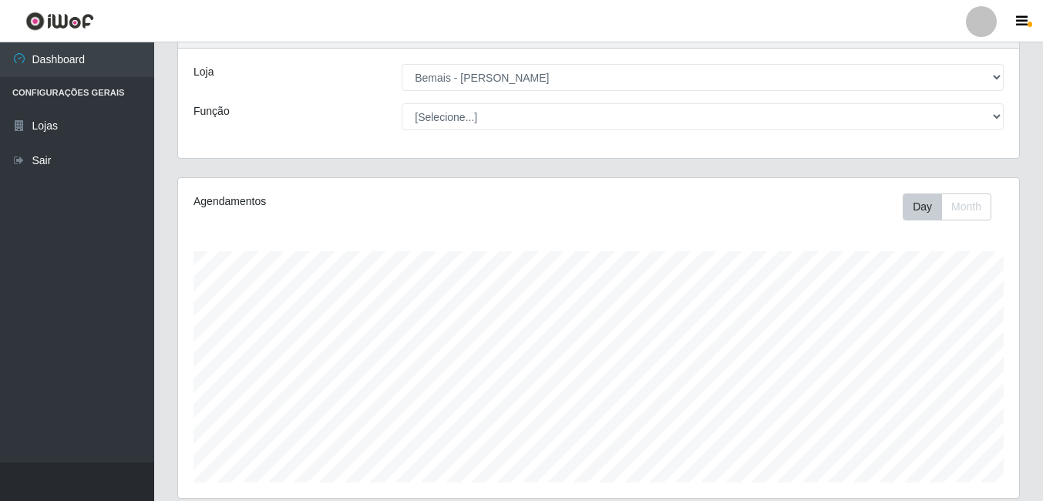
scroll to position [154, 0]
